Goal: Obtain resource: Obtain resource

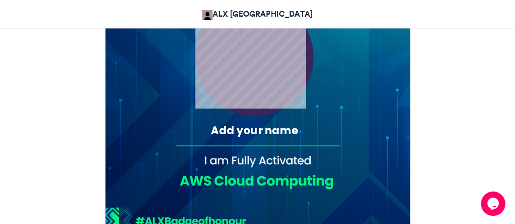
scroll to position [311, 0]
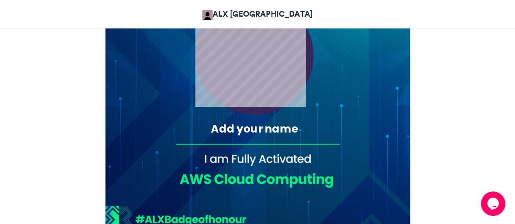
drag, startPoint x: 517, startPoint y: 34, endPoint x: 520, endPoint y: 102, distance: 68.4
click at [514, 102] on html "ALX Africa ALX Activation Badge of Honour ALX Activation Badge of Honour ALX Af…" at bounding box center [257, 166] width 515 height 955
click at [243, 133] on div "Add your name" at bounding box center [254, 128] width 144 height 15
click at [238, 127] on div "Add your name" at bounding box center [254, 128] width 144 height 15
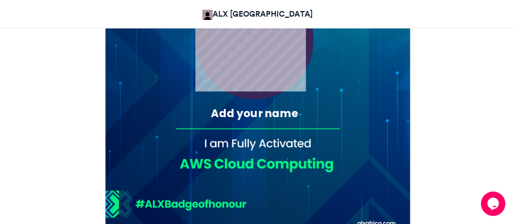
scroll to position [0, 0]
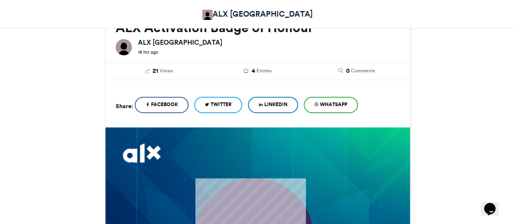
scroll to position [130, 0]
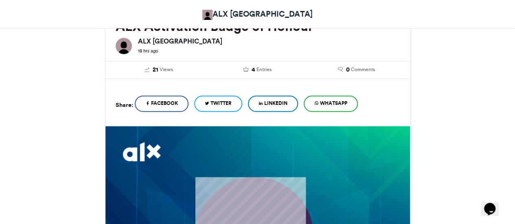
click at [275, 98] on link "LinkedIn" at bounding box center [273, 104] width 50 height 16
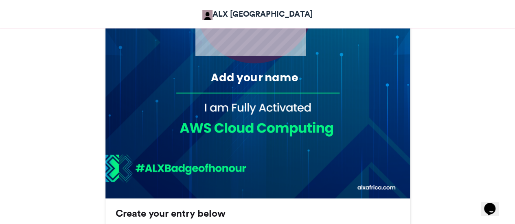
scroll to position [361, 0]
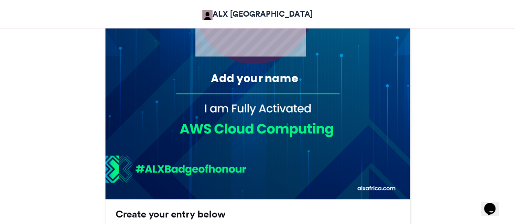
click at [219, 78] on div "Add your name" at bounding box center [254, 78] width 144 height 15
click at [221, 79] on div "Add your name" at bounding box center [254, 78] width 144 height 15
click at [221, 78] on div "Add your name" at bounding box center [254, 78] width 144 height 15
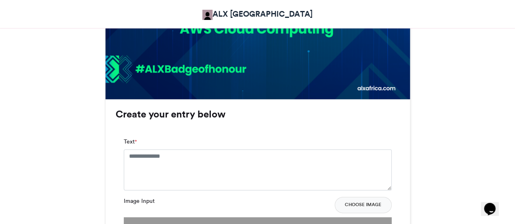
scroll to position [461, 0]
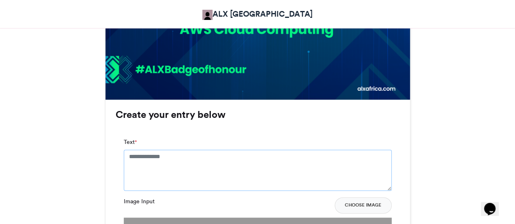
click at [174, 164] on textarea "Text *" at bounding box center [258, 170] width 268 height 41
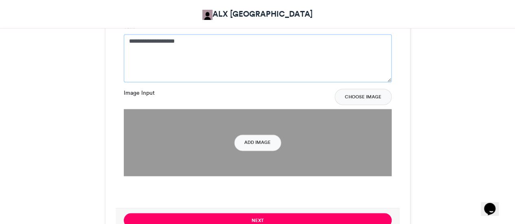
scroll to position [561, 0]
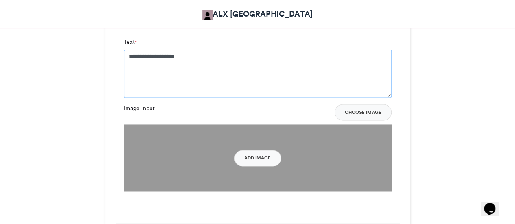
type textarea "**********"
click at [260, 155] on button "Add Image" at bounding box center [257, 158] width 47 height 16
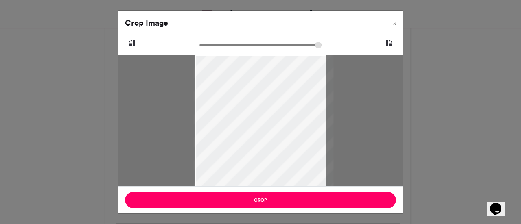
drag, startPoint x: 262, startPoint y: 134, endPoint x: 269, endPoint y: 137, distance: 7.5
click at [269, 137] on div at bounding box center [263, 120] width 140 height 131
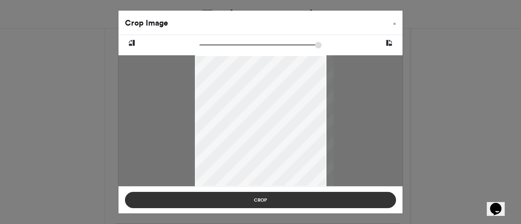
click at [271, 200] on button "Crop" at bounding box center [260, 200] width 271 height 16
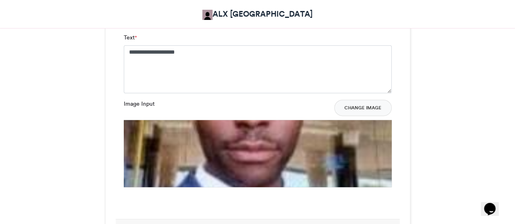
scroll to position [553, 0]
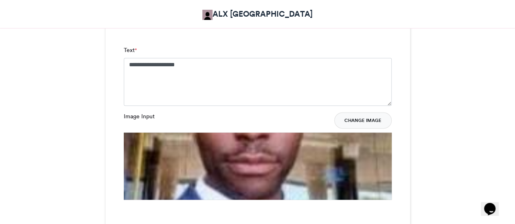
click at [362, 119] on button "Change Image" at bounding box center [362, 120] width 57 height 16
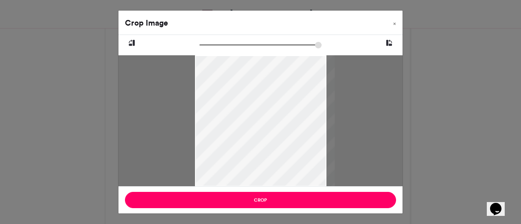
drag, startPoint x: 199, startPoint y: 184, endPoint x: 219, endPoint y: 170, distance: 24.4
click at [219, 170] on div at bounding box center [264, 120] width 140 height 131
click at [388, 43] on icon at bounding box center [388, 43] width 7 height 11
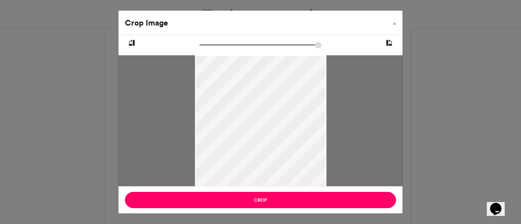
click at [388, 43] on icon at bounding box center [388, 43] width 7 height 11
drag, startPoint x: 203, startPoint y: 45, endPoint x: 305, endPoint y: 50, distance: 101.5
click at [305, 49] on input "zoom" at bounding box center [260, 45] width 122 height 8
drag, startPoint x: 268, startPoint y: 98, endPoint x: 276, endPoint y: 140, distance: 42.3
click at [277, 142] on div at bounding box center [276, 147] width 212 height 199
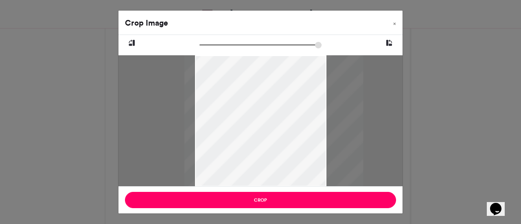
drag, startPoint x: 305, startPoint y: 46, endPoint x: 258, endPoint y: 41, distance: 47.1
click at [258, 41] on input "zoom" at bounding box center [260, 45] width 122 height 8
drag, startPoint x: 263, startPoint y: 105, endPoint x: 266, endPoint y: 111, distance: 6.9
click at [266, 111] on div at bounding box center [277, 139] width 179 height 168
drag, startPoint x: 258, startPoint y: 42, endPoint x: 239, endPoint y: 43, distance: 19.1
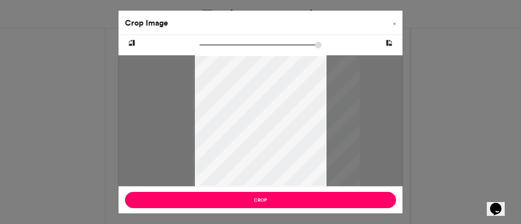
type input "******"
click at [239, 43] on input "zoom" at bounding box center [260, 45] width 122 height 8
drag, startPoint x: 248, startPoint y: 97, endPoint x: 242, endPoint y: 139, distance: 42.4
click at [247, 132] on div at bounding box center [275, 132] width 166 height 155
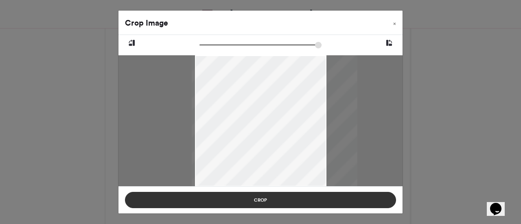
click at [262, 203] on button "Crop" at bounding box center [260, 200] width 271 height 16
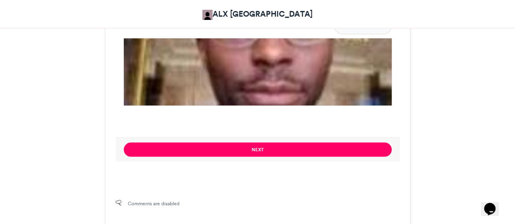
scroll to position [613, 0]
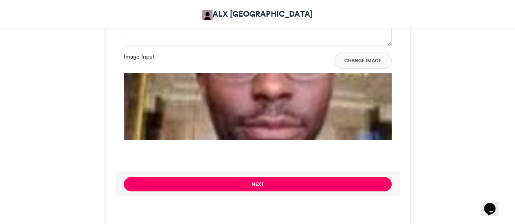
click at [257, 96] on img at bounding box center [258, 207] width 268 height 268
click at [365, 61] on button "Change Image" at bounding box center [362, 60] width 57 height 16
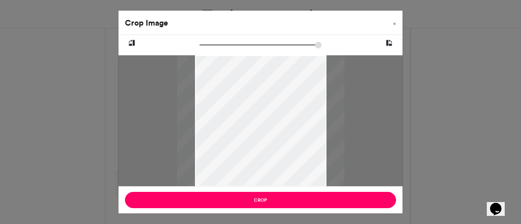
drag, startPoint x: 203, startPoint y: 45, endPoint x: 242, endPoint y: 55, distance: 39.5
click at [242, 49] on input "zoom" at bounding box center [260, 45] width 122 height 8
drag, startPoint x: 245, startPoint y: 91, endPoint x: 239, endPoint y: 134, distance: 43.9
click at [239, 134] on div at bounding box center [254, 132] width 167 height 157
drag, startPoint x: 244, startPoint y: 45, endPoint x: 249, endPoint y: 48, distance: 5.9
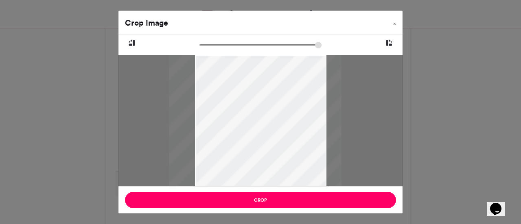
type input "******"
click at [249, 48] on input "zoom" at bounding box center [260, 45] width 122 height 8
drag, startPoint x: 246, startPoint y: 94, endPoint x: 257, endPoint y: 113, distance: 21.7
click at [257, 113] on div at bounding box center [266, 136] width 173 height 162
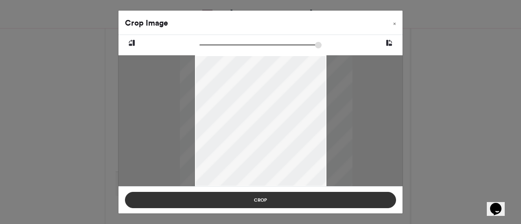
click at [278, 203] on button "Crop" at bounding box center [260, 200] width 271 height 16
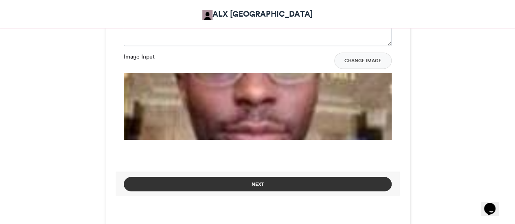
click at [289, 185] on button "Next" at bounding box center [258, 184] width 268 height 14
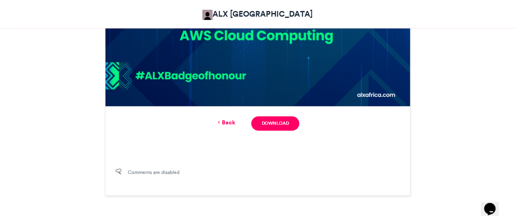
scroll to position [500, 0]
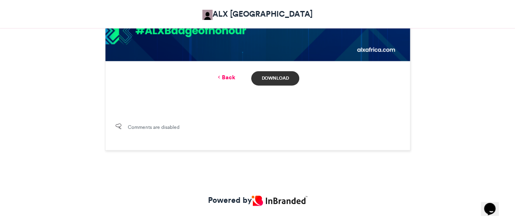
click at [283, 76] on link "Download" at bounding box center [275, 78] width 48 height 14
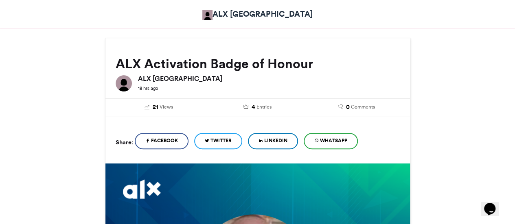
scroll to position [83, 0]
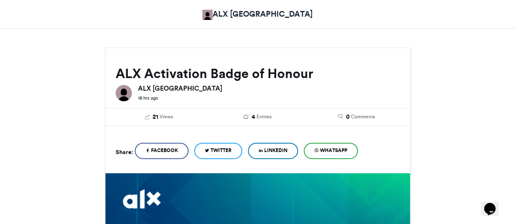
click at [280, 153] on span "LinkedIn" at bounding box center [275, 150] width 23 height 7
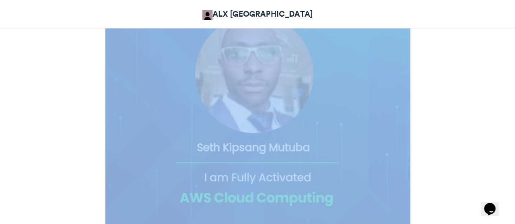
scroll to position [514, 0]
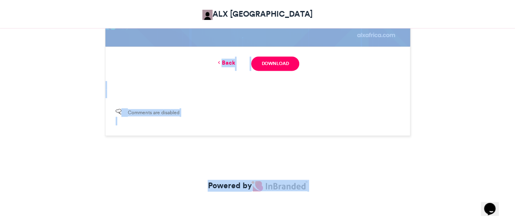
drag, startPoint x: 96, startPoint y: 57, endPoint x: 285, endPoint y: 239, distance: 262.7
copy div "ALX Activation Badge of Honour ALX Africa 18 hrs ago 21 Views 4 Entries 0 Comme…"
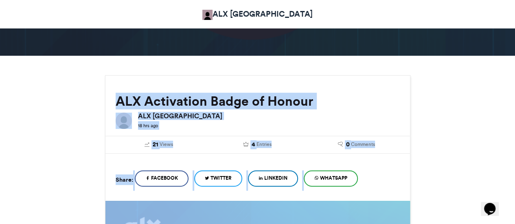
scroll to position [0, 0]
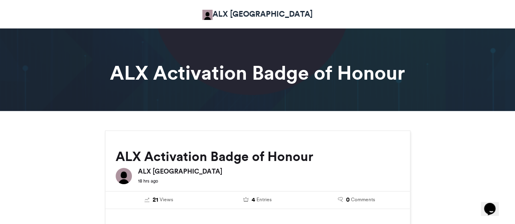
click at [304, 91] on div at bounding box center [257, 66] width 515 height 89
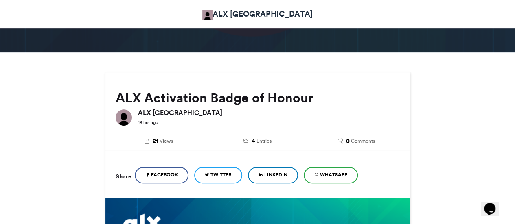
scroll to position [51, 0]
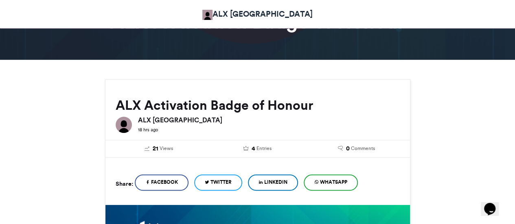
click at [281, 181] on span "LinkedIn" at bounding box center [275, 182] width 23 height 7
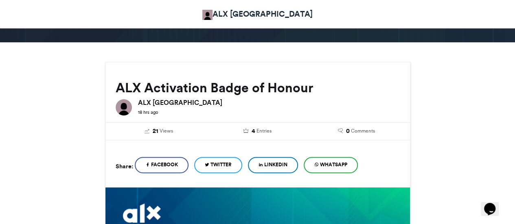
scroll to position [64, 0]
